Goal: Task Accomplishment & Management: Manage account settings

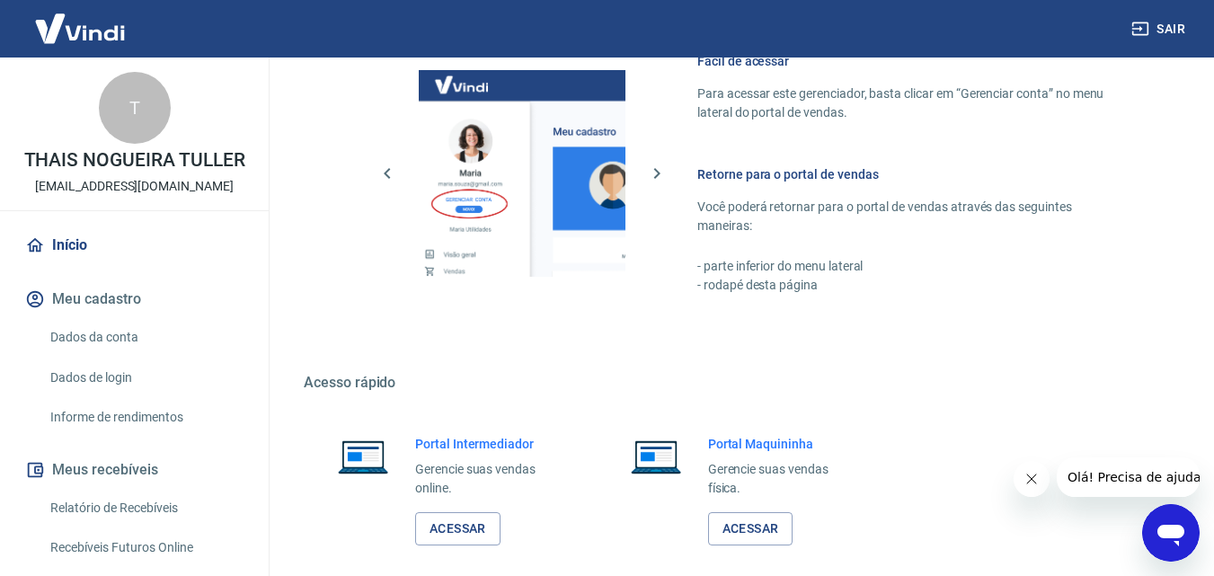
scroll to position [898, 0]
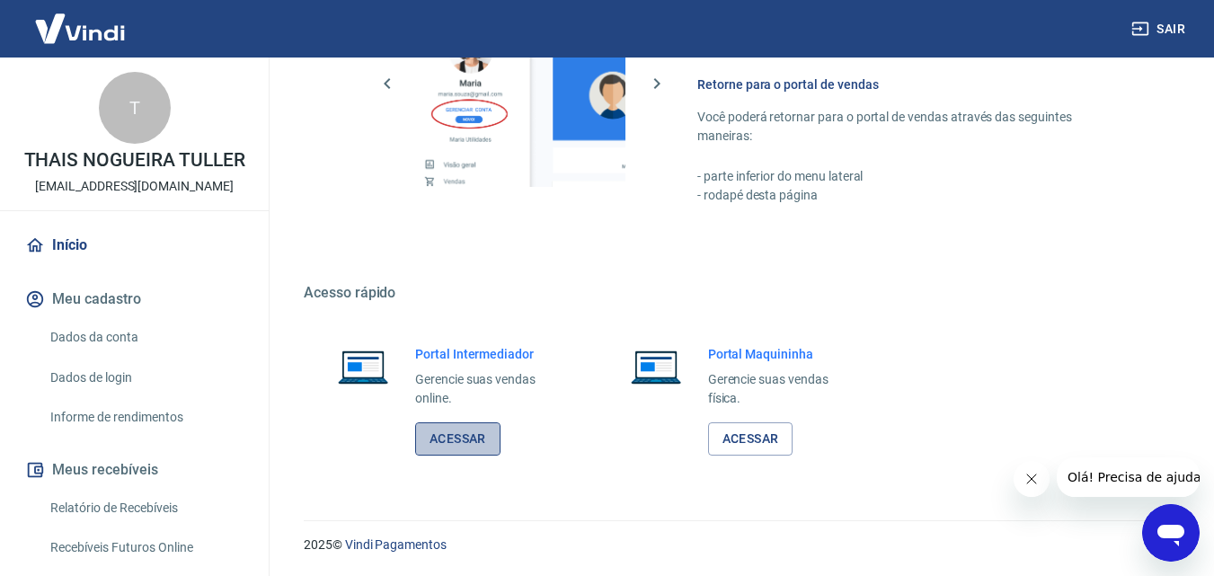
click at [448, 445] on link "Acessar" at bounding box center [457, 438] width 85 height 33
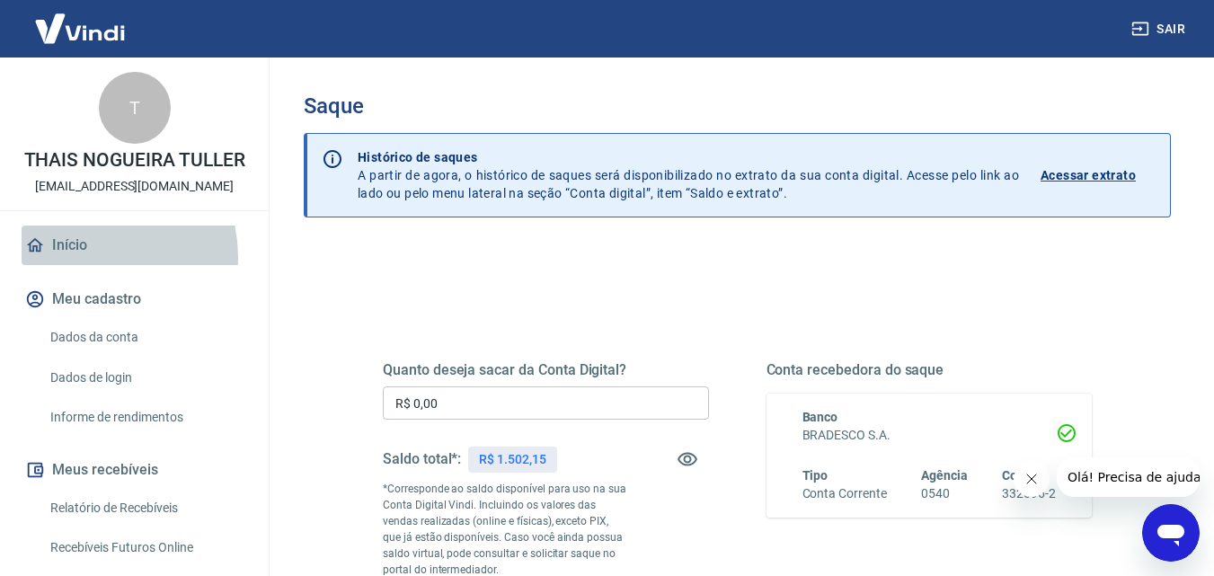
click at [84, 257] on link "Início" at bounding box center [134, 245] width 225 height 40
